Goal: Task Accomplishment & Management: Manage account settings

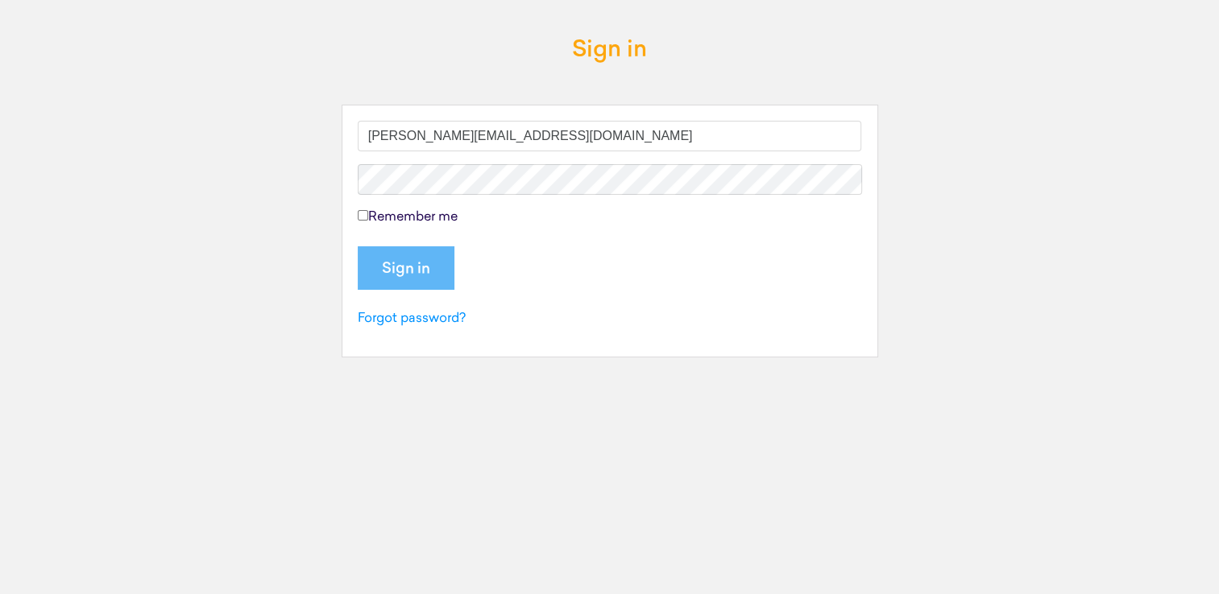
type input "hassan.khansa@embracefs.co.uk"
click at [404, 220] on label "Remember me" at bounding box center [408, 217] width 100 height 19
click at [368, 220] on input "Remember me" at bounding box center [363, 215] width 10 height 10
checkbox input "true"
drag, startPoint x: 620, startPoint y: 137, endPoint x: 273, endPoint y: 159, distance: 347.9
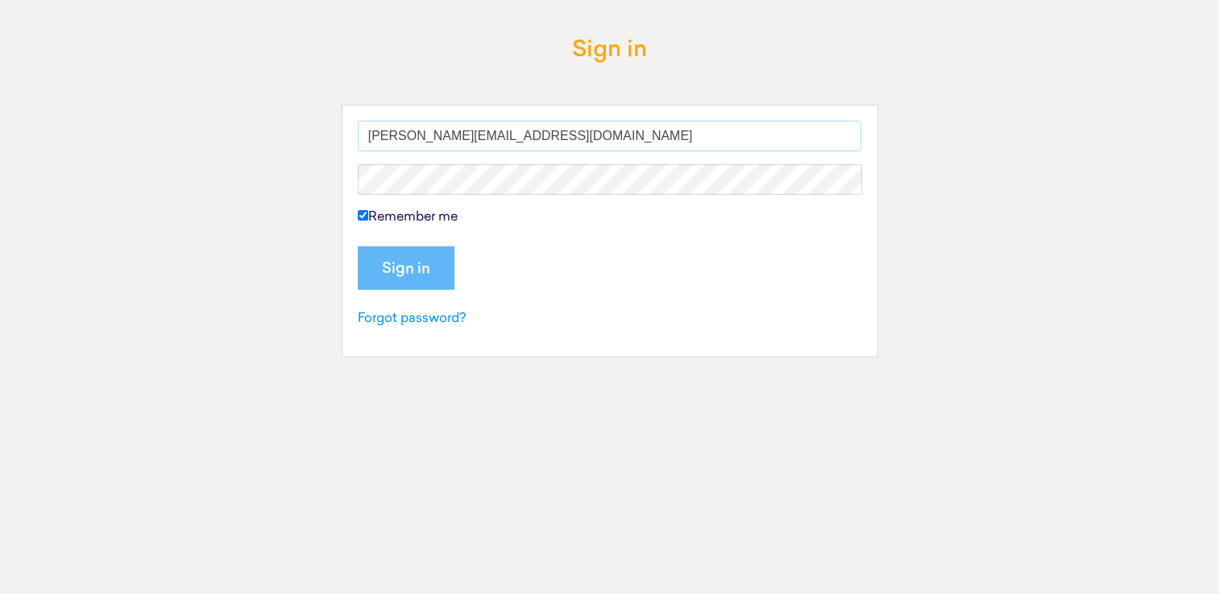
click at [273, 159] on div "Sign in hassan.khansa@embracefs.co.uk Remember me Sign in Forgot password?" at bounding box center [610, 291] width 918 height 530
type input "hassan"
type input "[PERSON_NAME][EMAIL_ADDRESS][DOMAIN_NAME]"
click at [399, 313] on link "Forgot password?" at bounding box center [412, 319] width 108 height 13
click at [371, 209] on label "Remember me" at bounding box center [408, 217] width 100 height 19
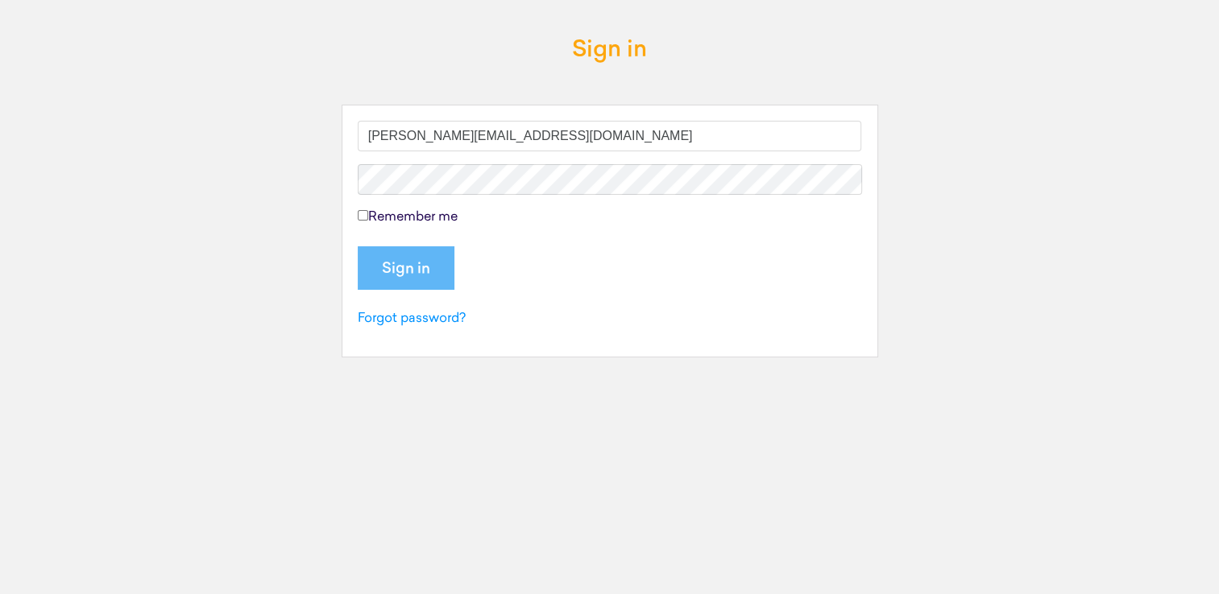
click at [368, 210] on input "Remember me" at bounding box center [363, 215] width 10 height 10
checkbox input "true"
click at [402, 256] on input "Sign in" at bounding box center [406, 267] width 97 height 43
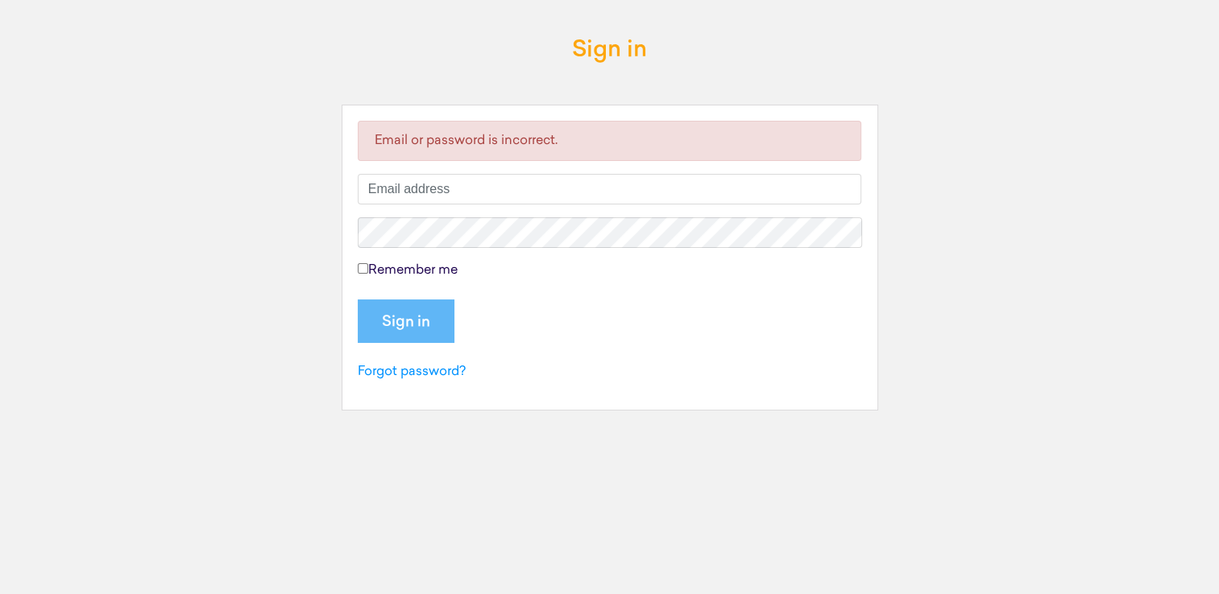
click at [458, 181] on input "text" at bounding box center [610, 189] width 504 height 31
click at [439, 191] on input "text" at bounding box center [610, 189] width 504 height 31
type input "Hassan Khansa-SE"
click at [396, 320] on input "Sign in" at bounding box center [406, 321] width 97 height 43
click at [461, 192] on input "text" at bounding box center [610, 189] width 504 height 31
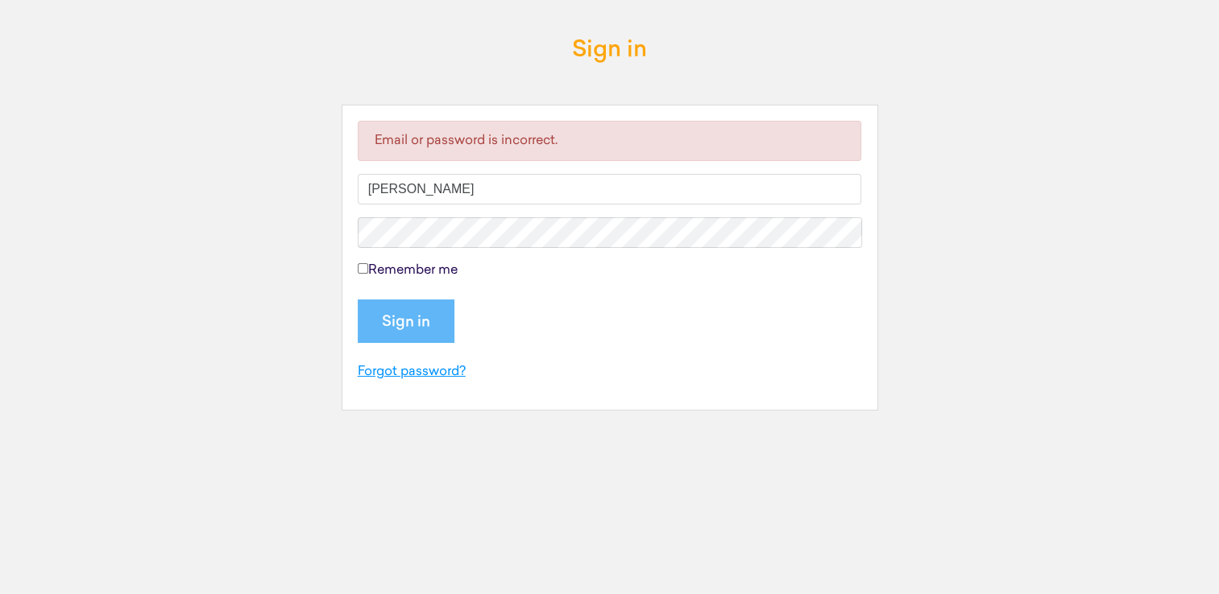
type input "hassan"
click at [399, 371] on link "Forgot password?" at bounding box center [412, 372] width 108 height 13
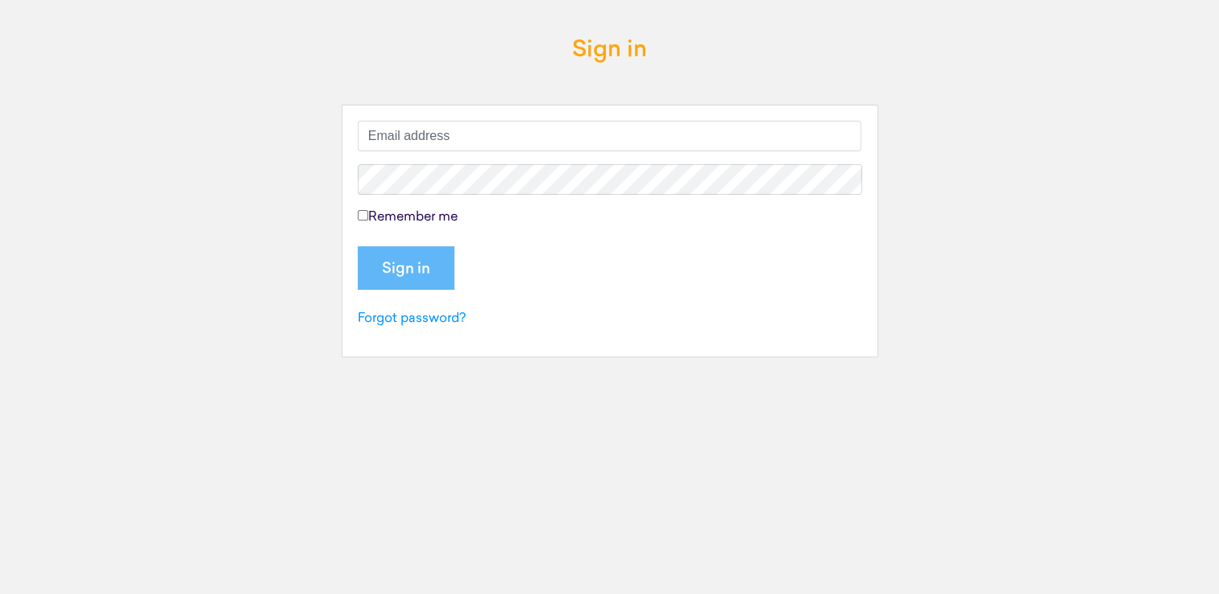
click at [484, 131] on input "text" at bounding box center [610, 136] width 504 height 31
